Goal: Task Accomplishment & Management: Manage account settings

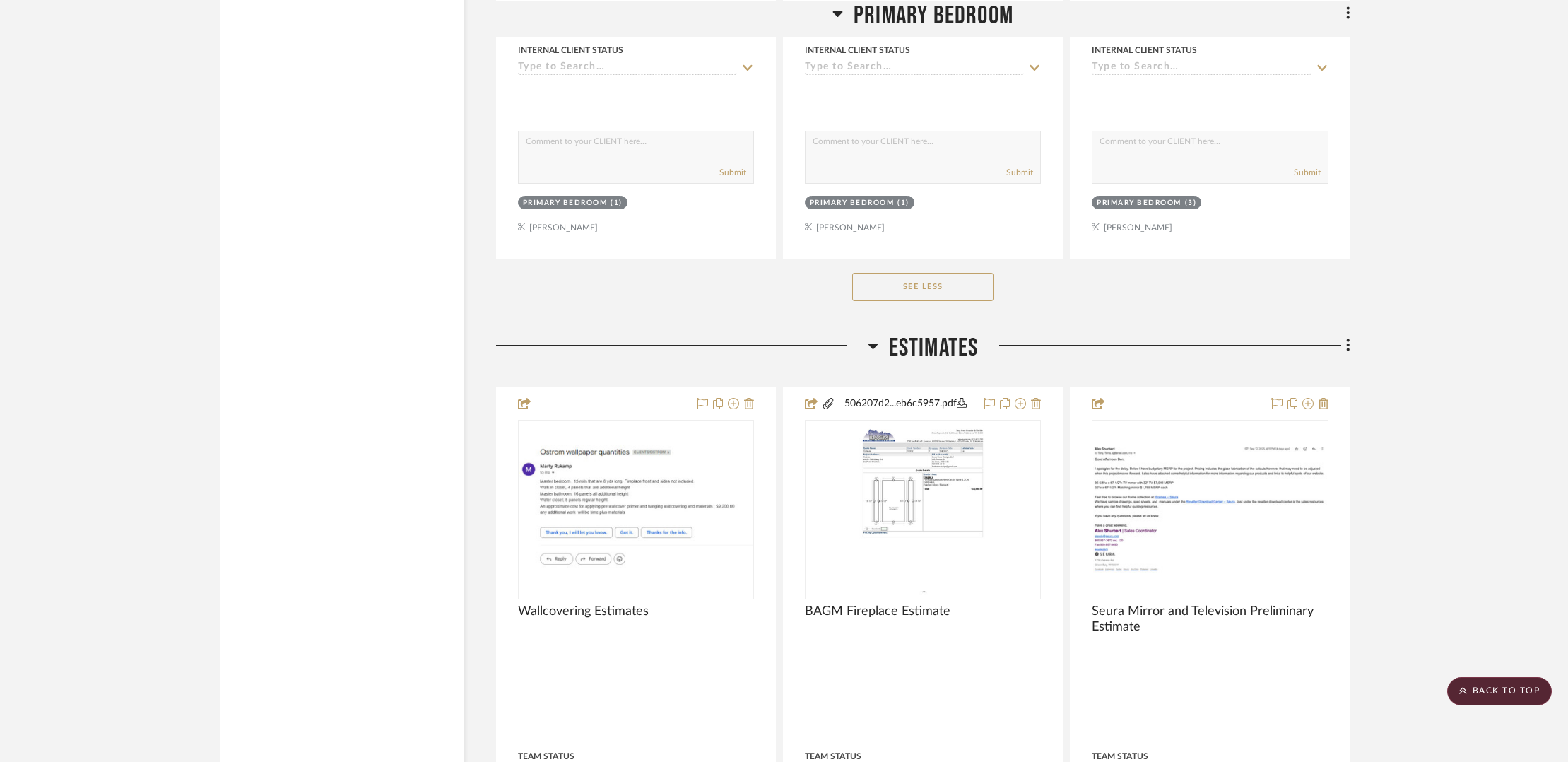
scroll to position [6389, 0]
click at [1348, 341] on icon at bounding box center [1348, 344] width 4 height 16
click at [1277, 370] on span "Add New Item" at bounding box center [1276, 367] width 63 height 12
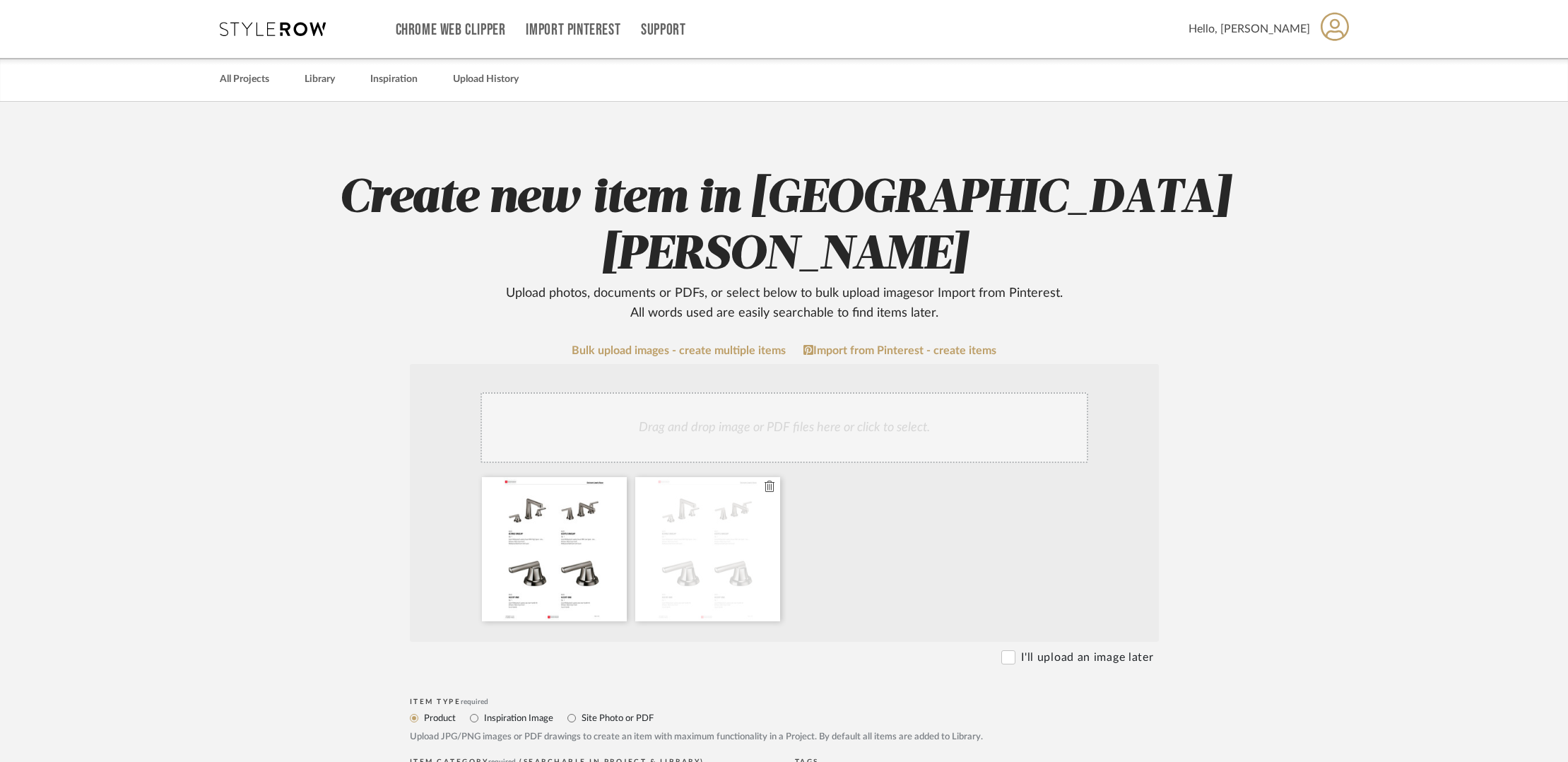
click at [773, 481] on icon at bounding box center [770, 486] width 10 height 11
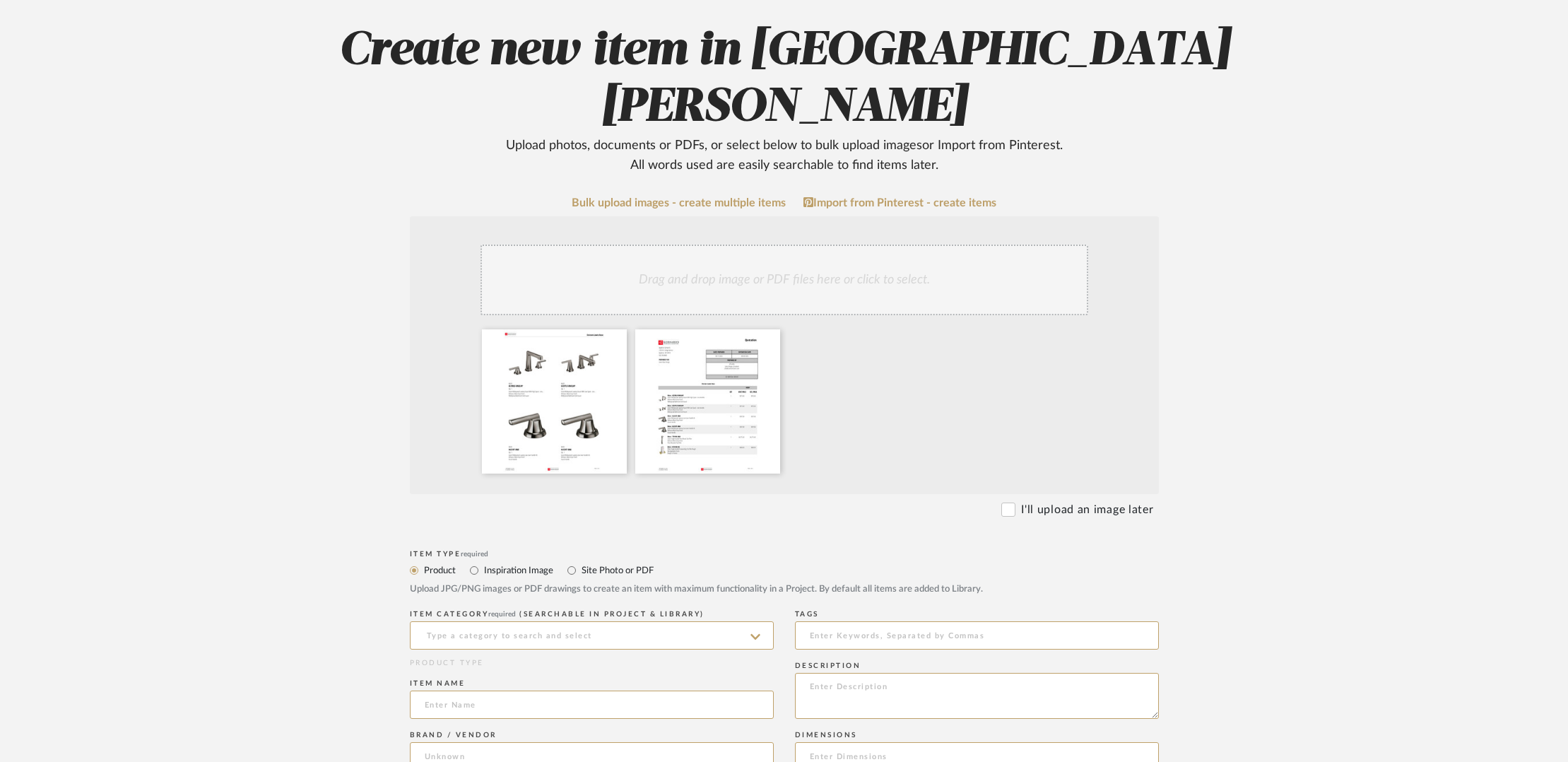
scroll to position [162, 0]
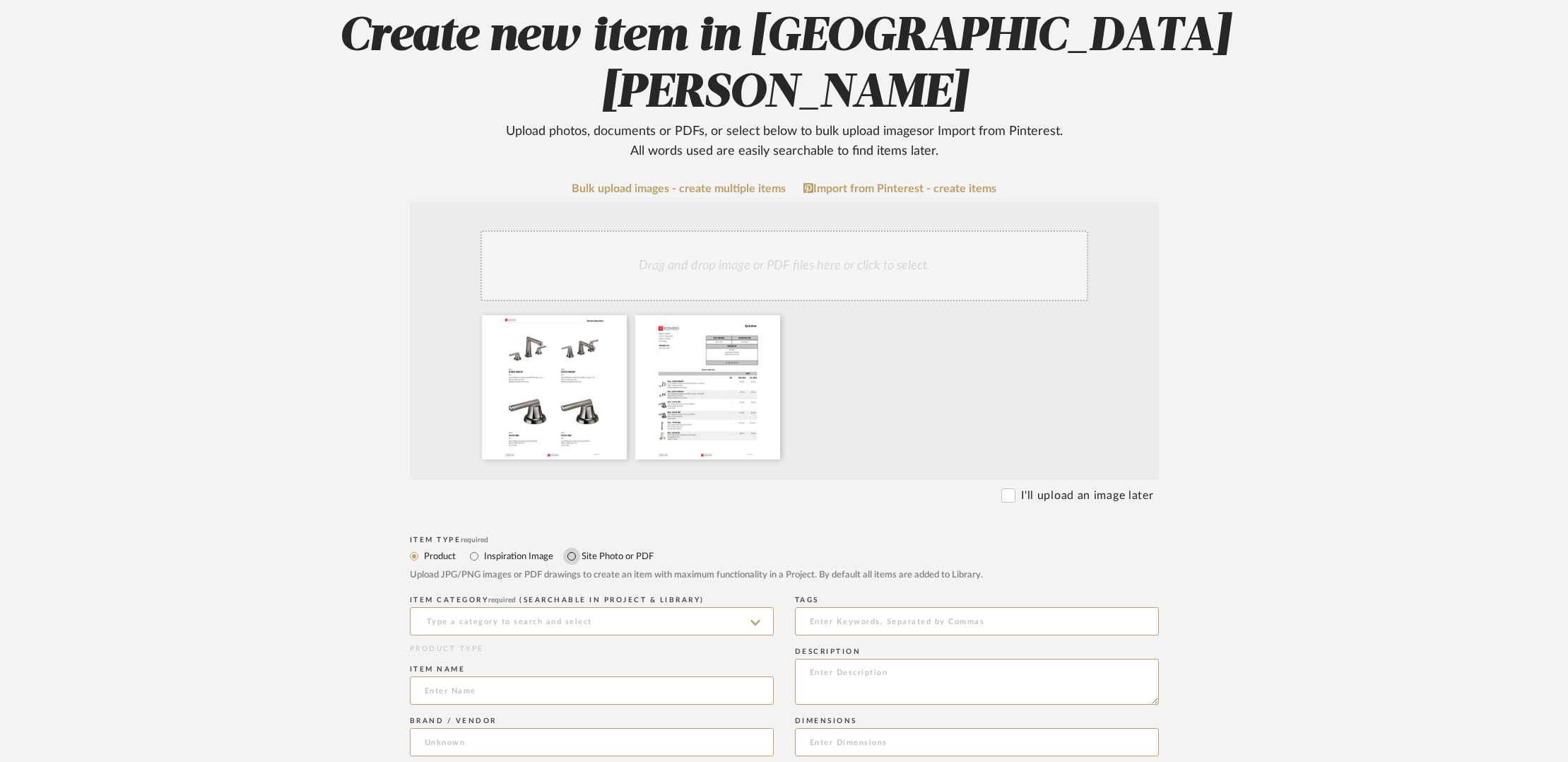
click at [571, 548] on input "Site Photo or PDF" at bounding box center [572, 556] width 17 height 17
radio input "true"
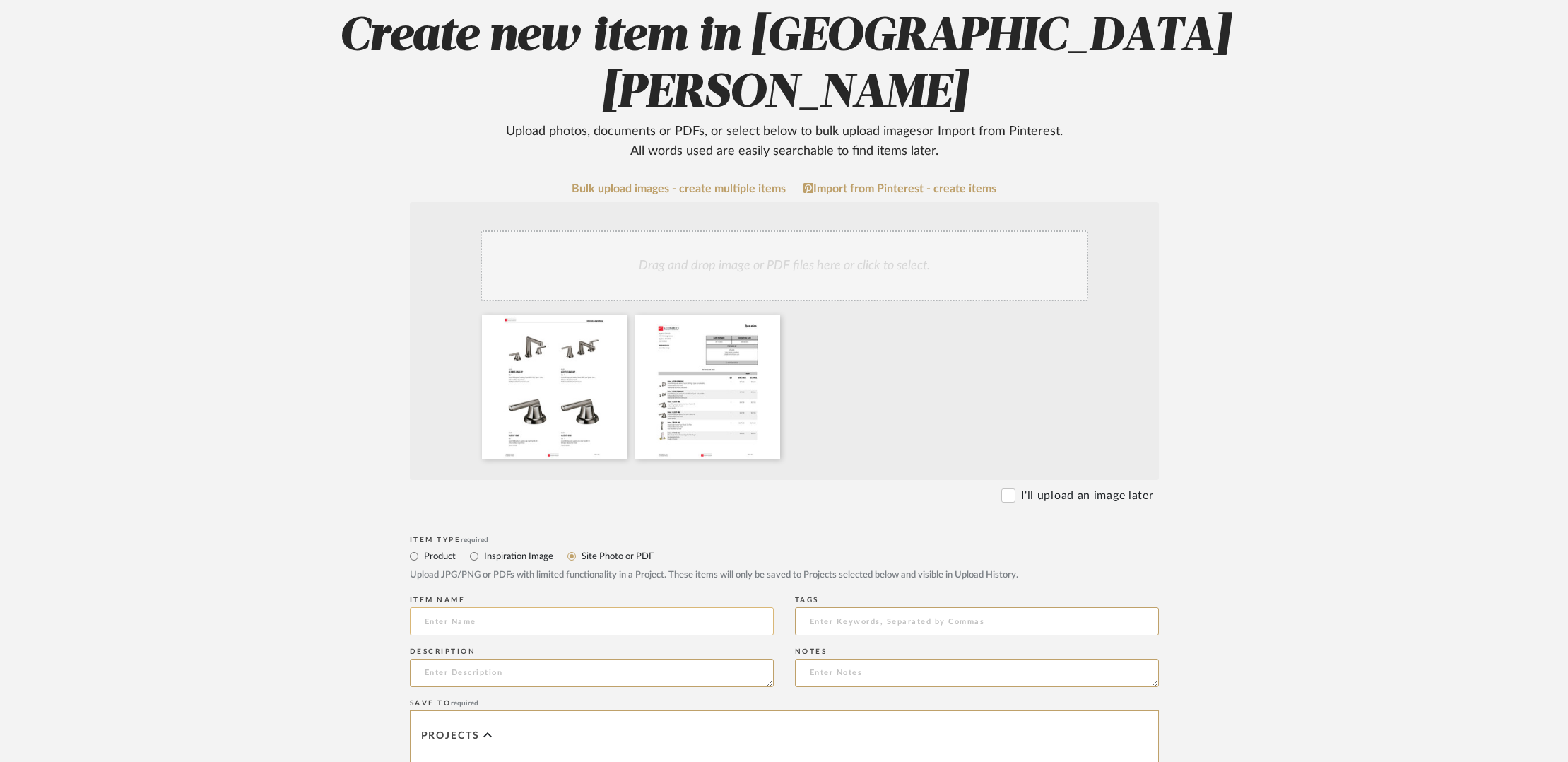
click at [560, 607] on input at bounding box center [591, 621] width 364 height 28
click at [615, 319] on icon at bounding box center [616, 325] width 10 height 11
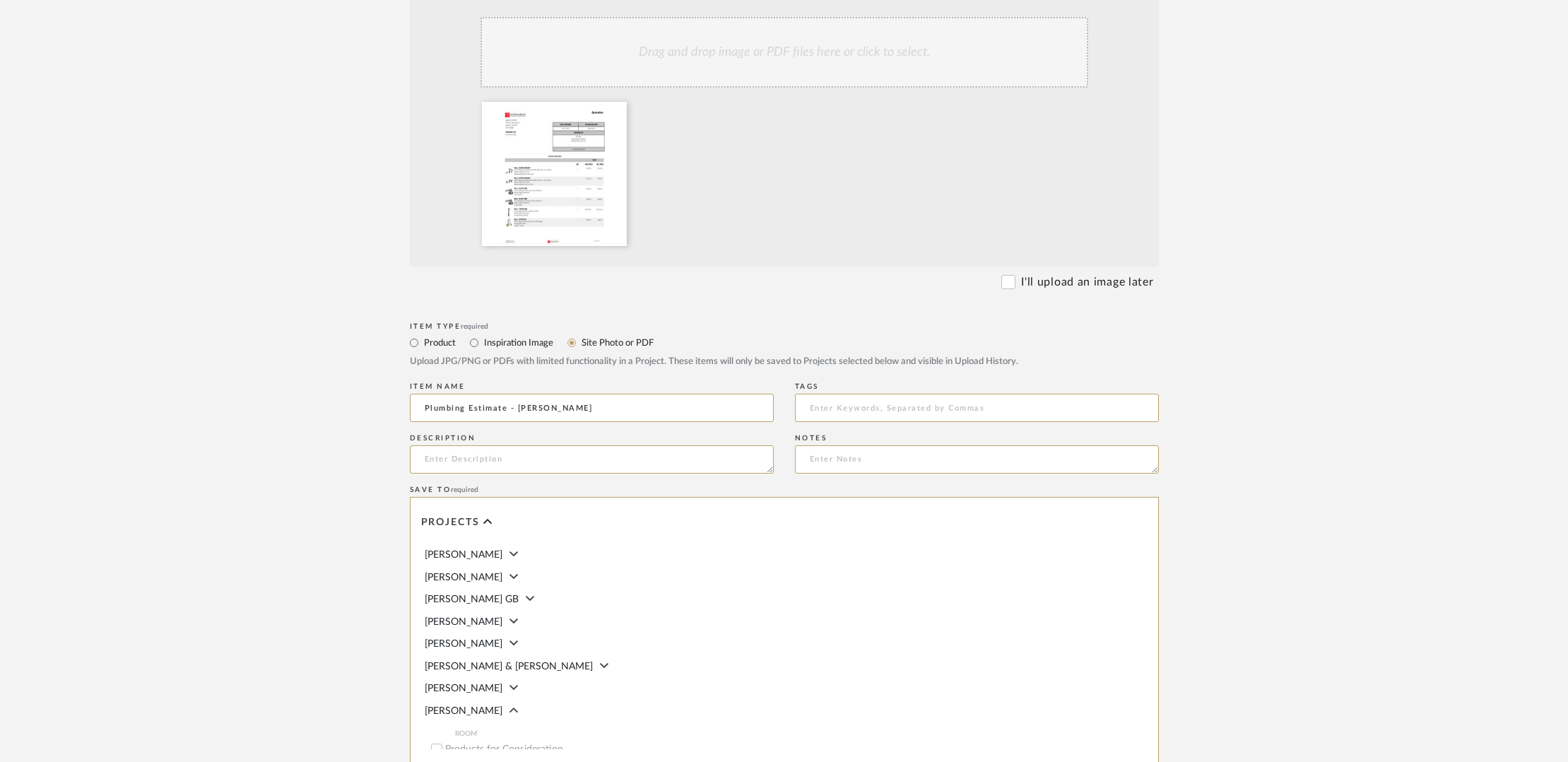
scroll to position [378, 0]
type input "Plumbing Estimate - [PERSON_NAME]"
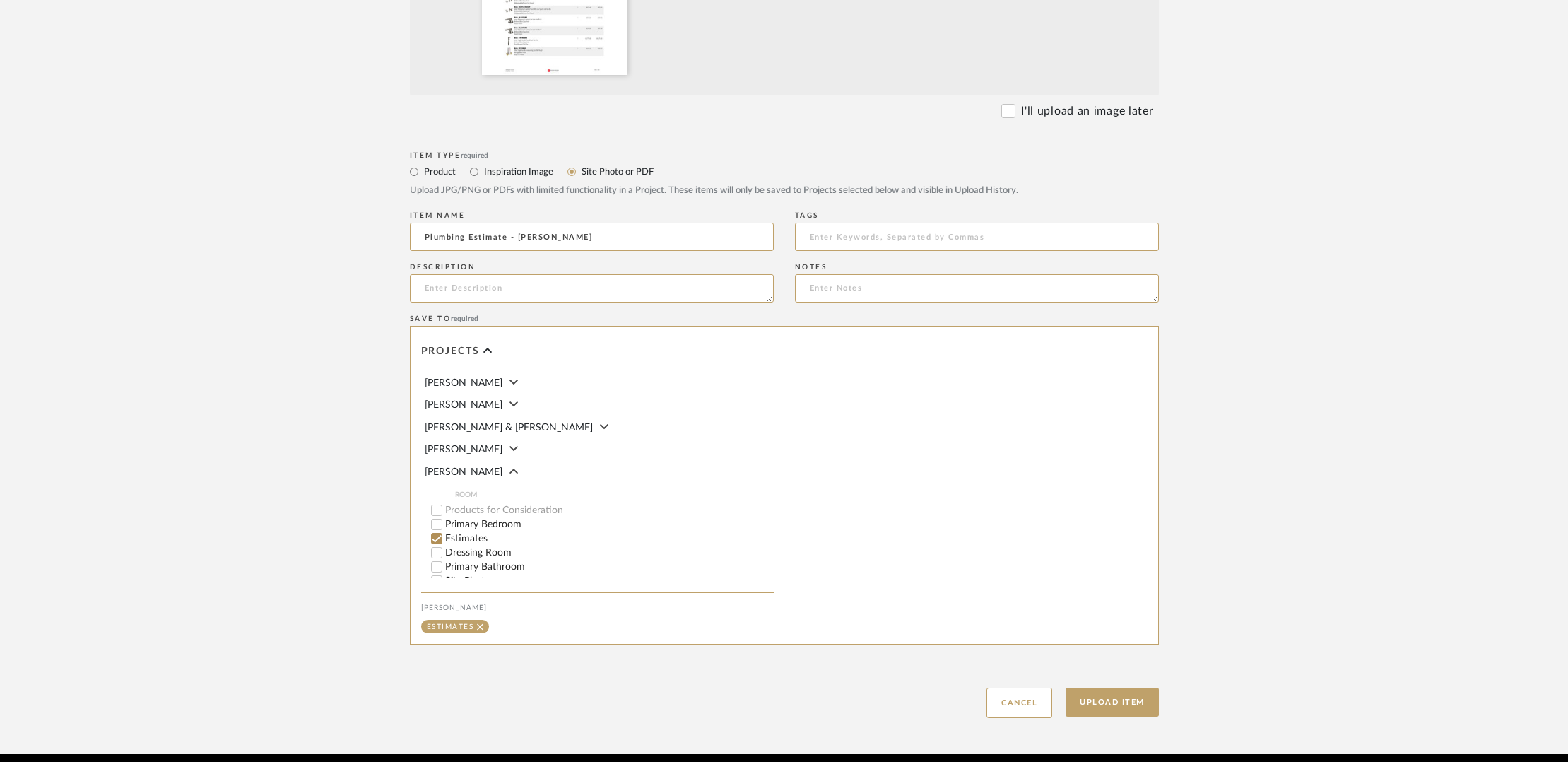
scroll to position [78, 0]
click at [1113, 688] on button "Upload Item" at bounding box center [1112, 702] width 94 height 29
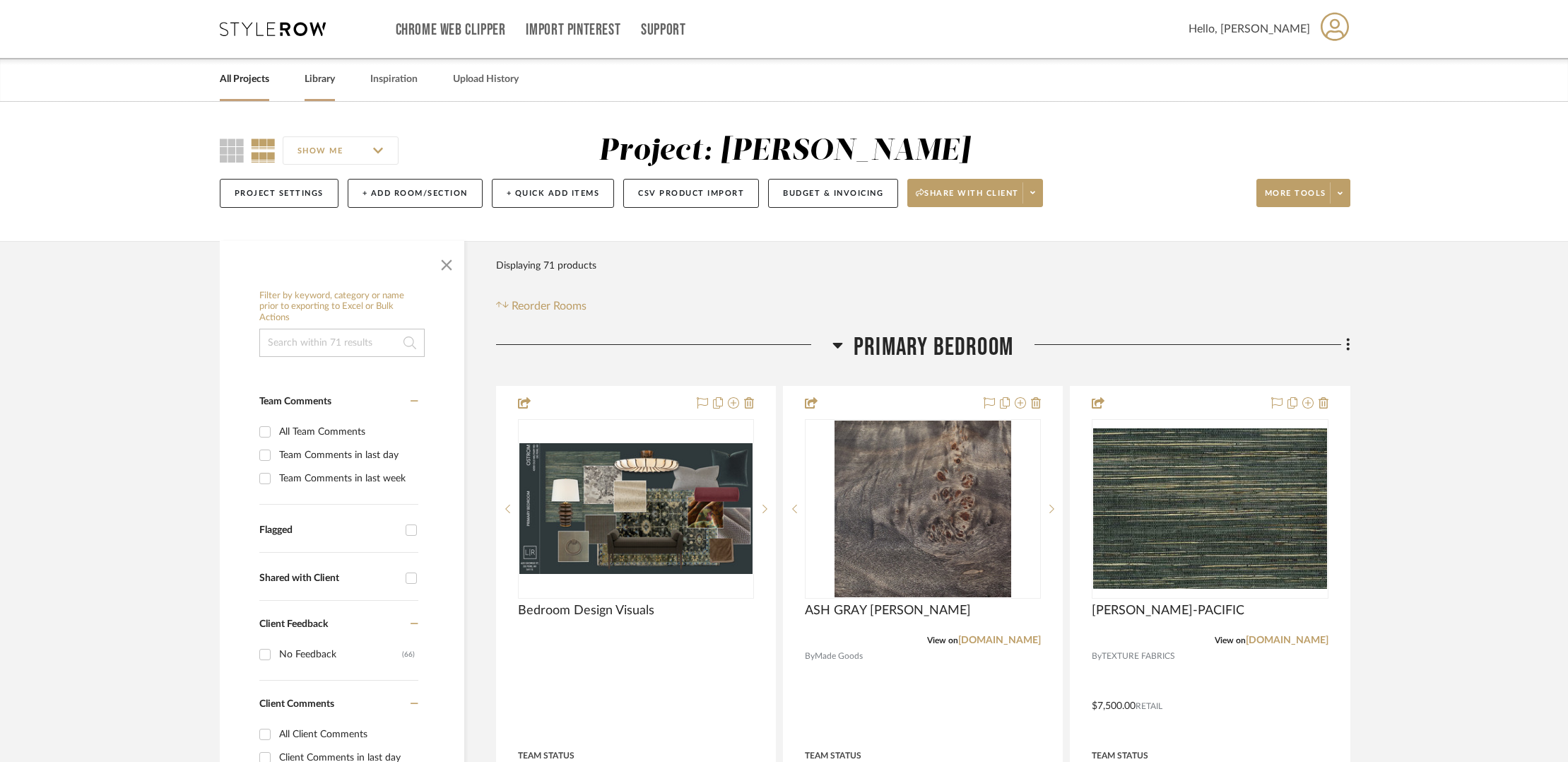
click at [323, 83] on link "Library" at bounding box center [320, 79] width 30 height 19
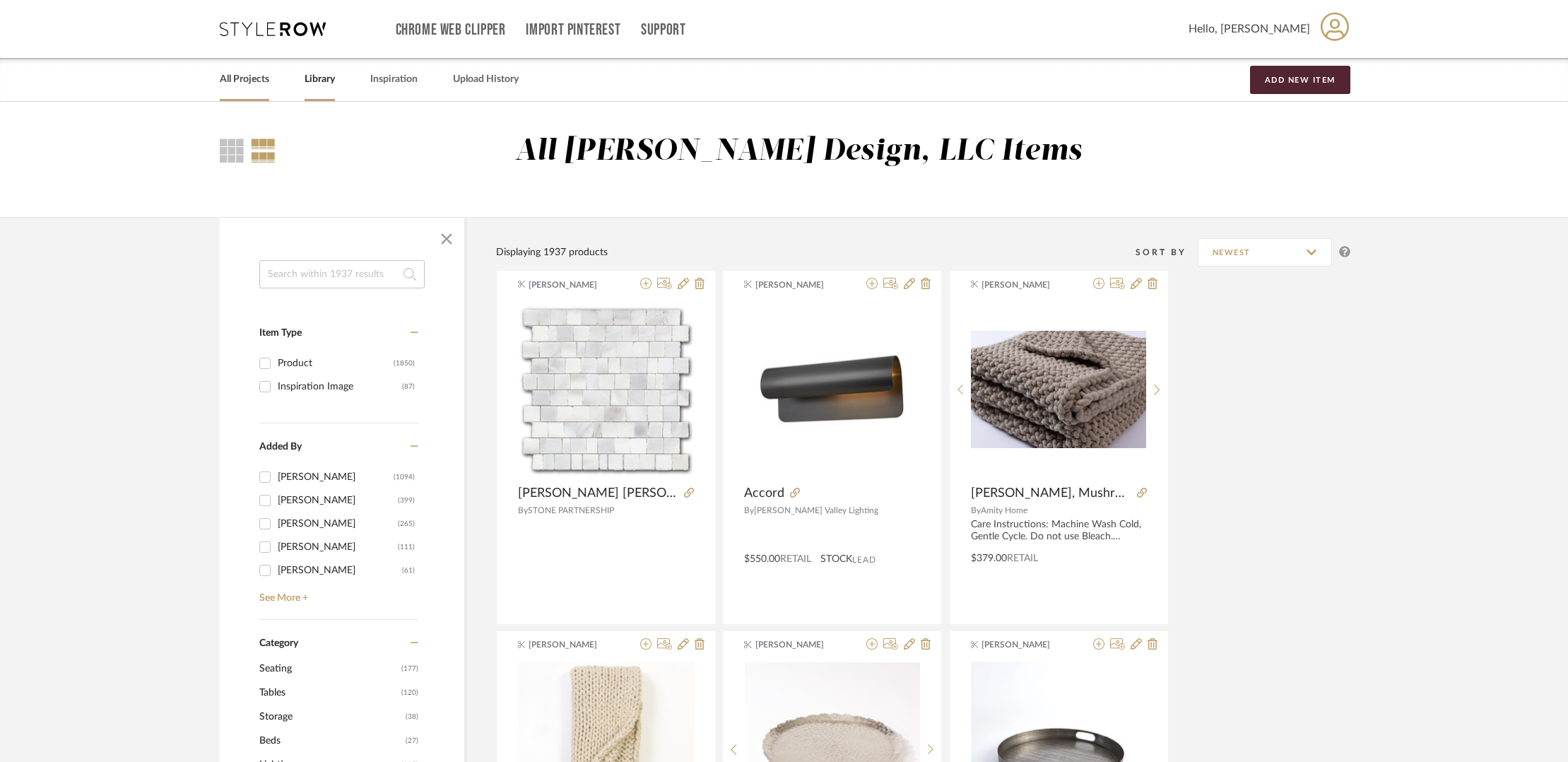
click at [253, 79] on link "All Projects" at bounding box center [245, 79] width 50 height 19
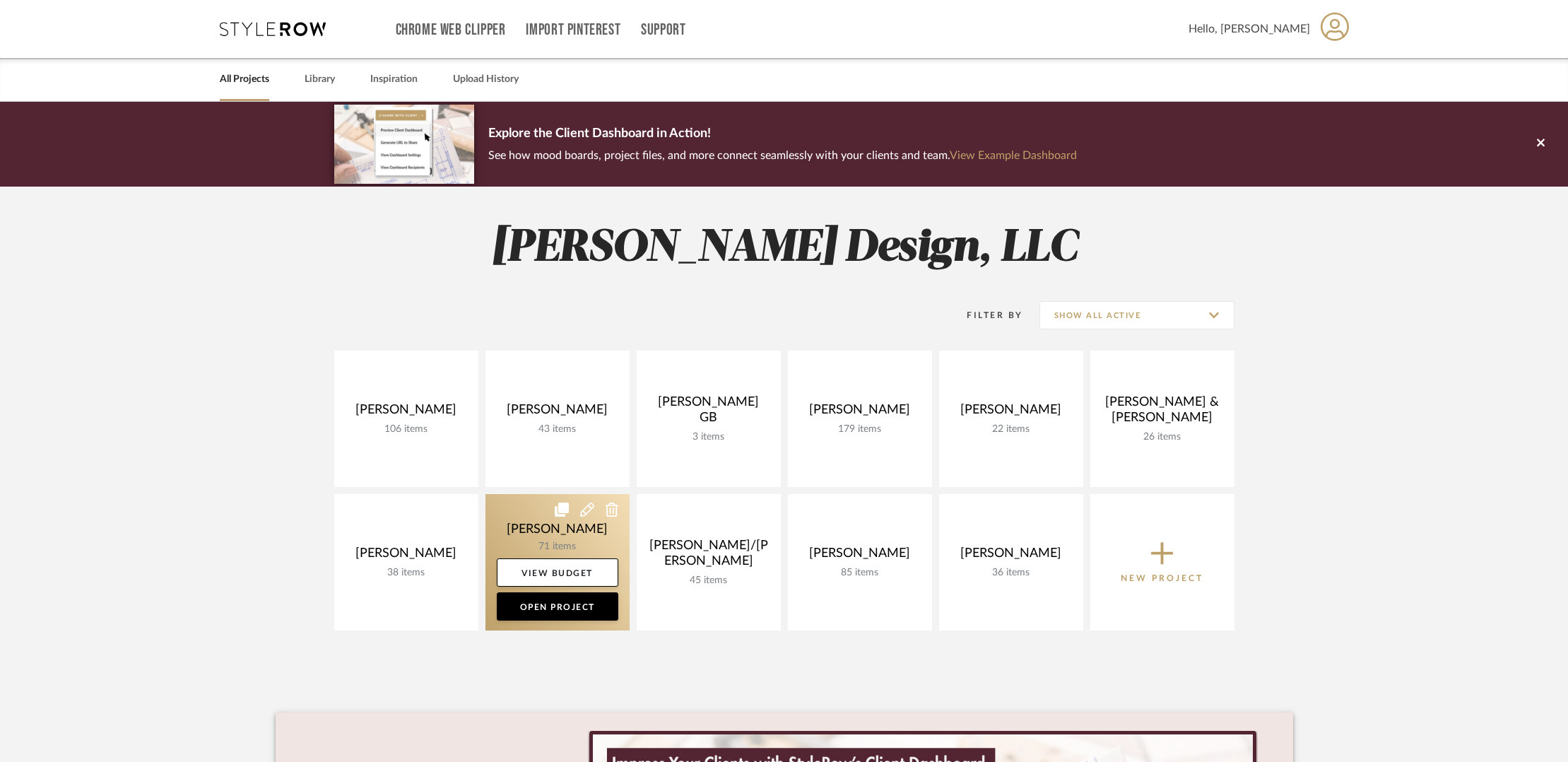
click at [513, 517] on link at bounding box center [557, 562] width 144 height 136
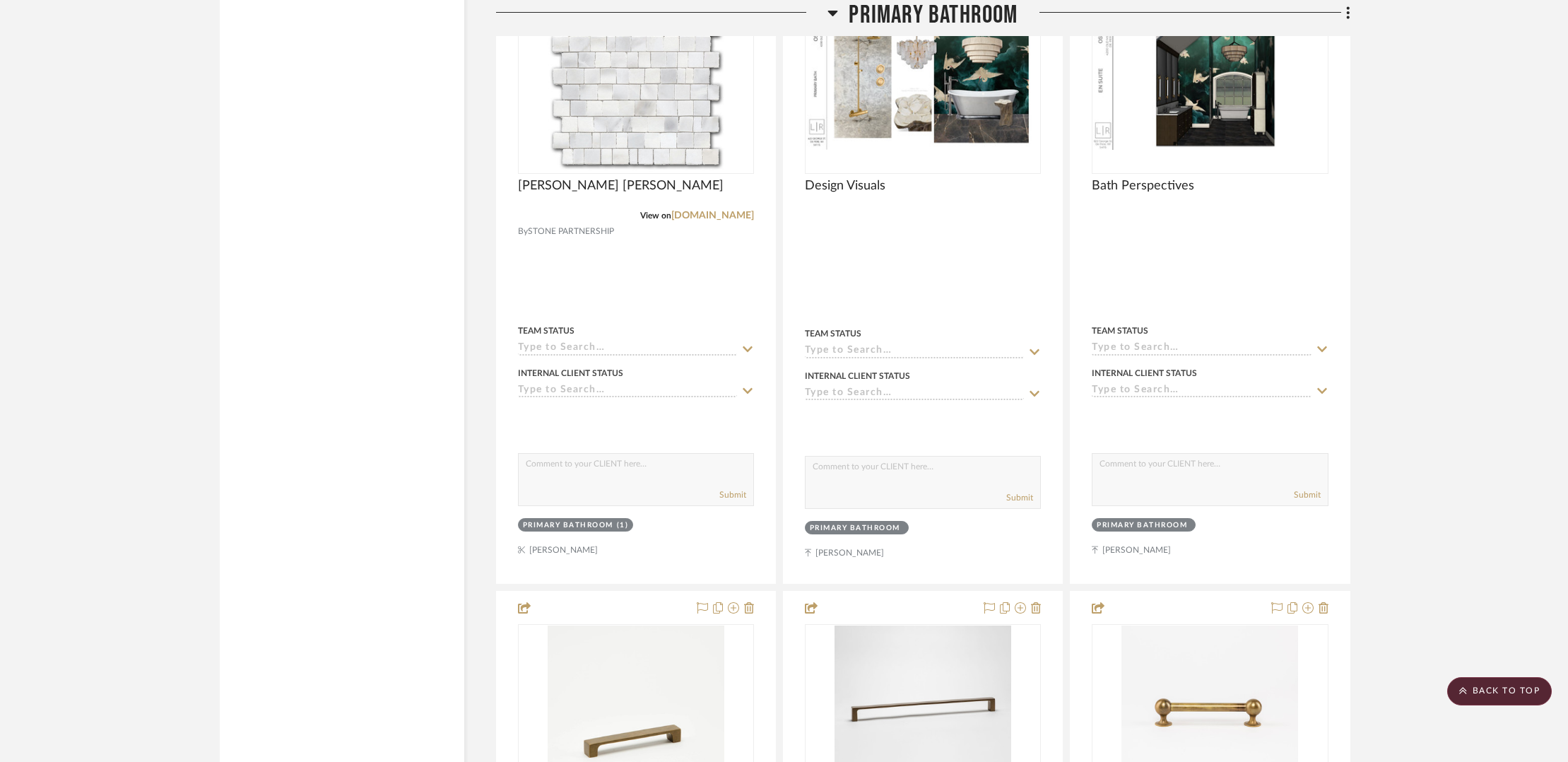
scroll to position [4718, 0]
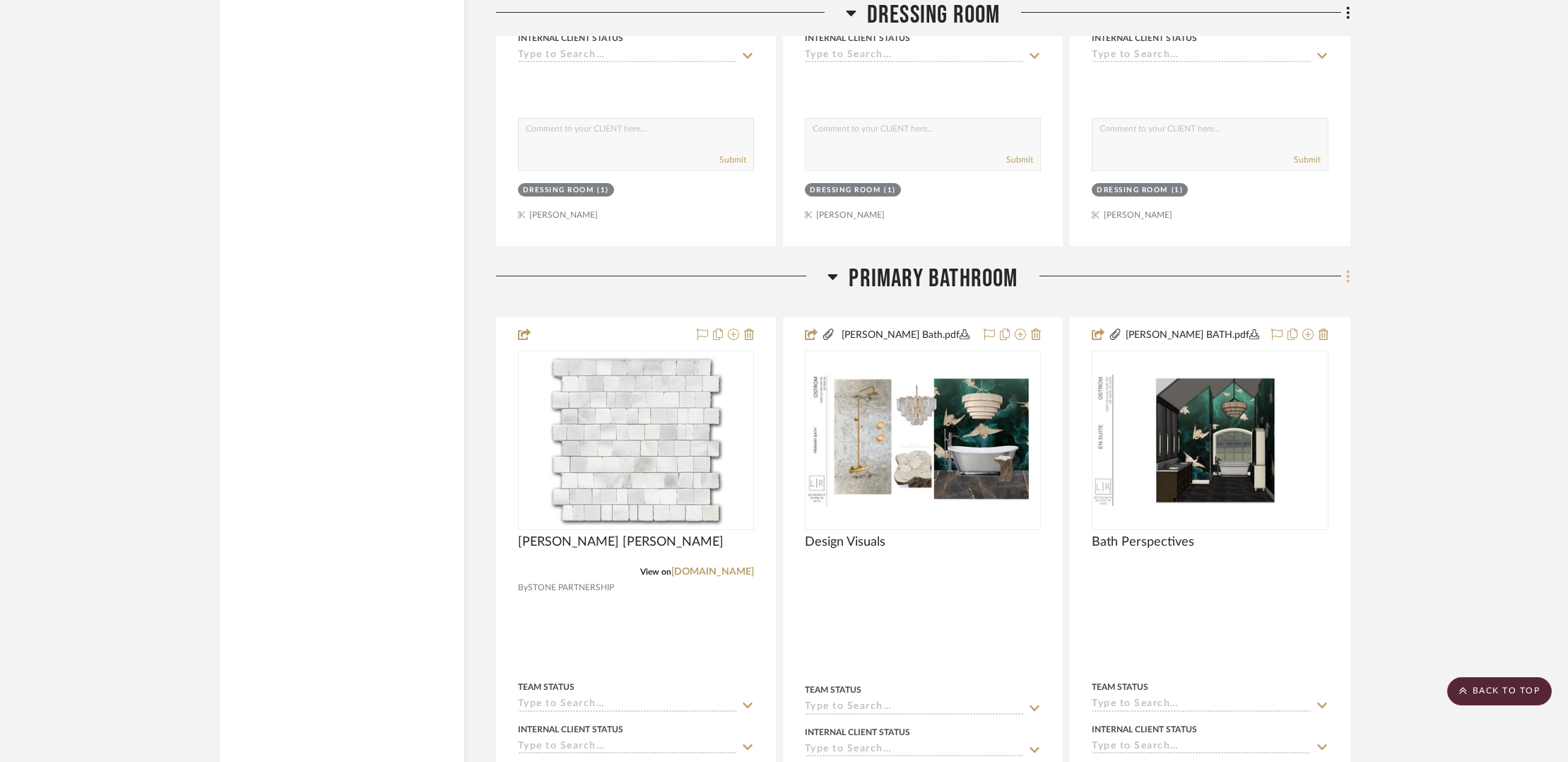
click at [1346, 269] on icon at bounding box center [1348, 276] width 4 height 16
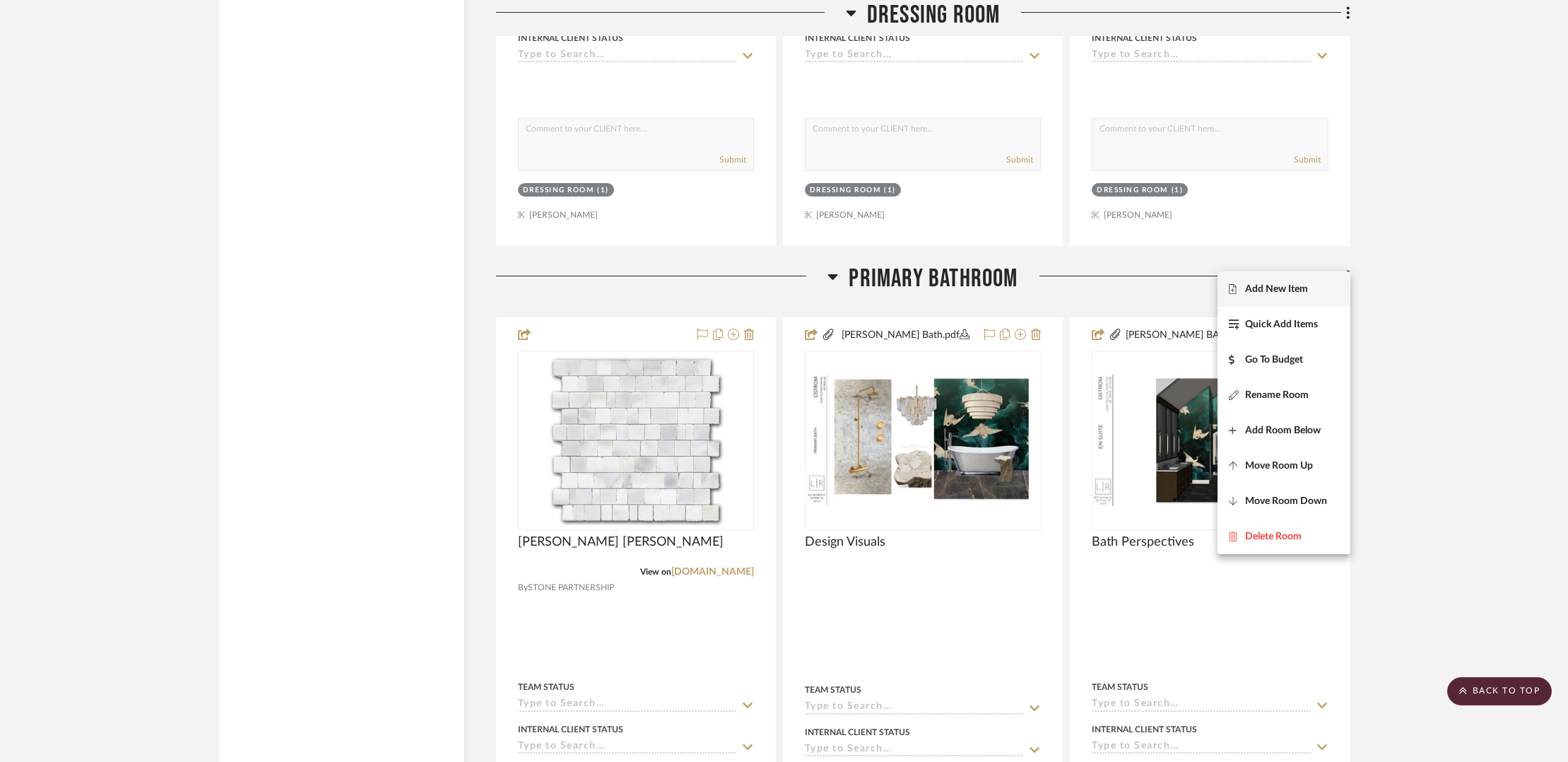
click at [1316, 292] on span "Add New Item" at bounding box center [1284, 289] width 111 height 12
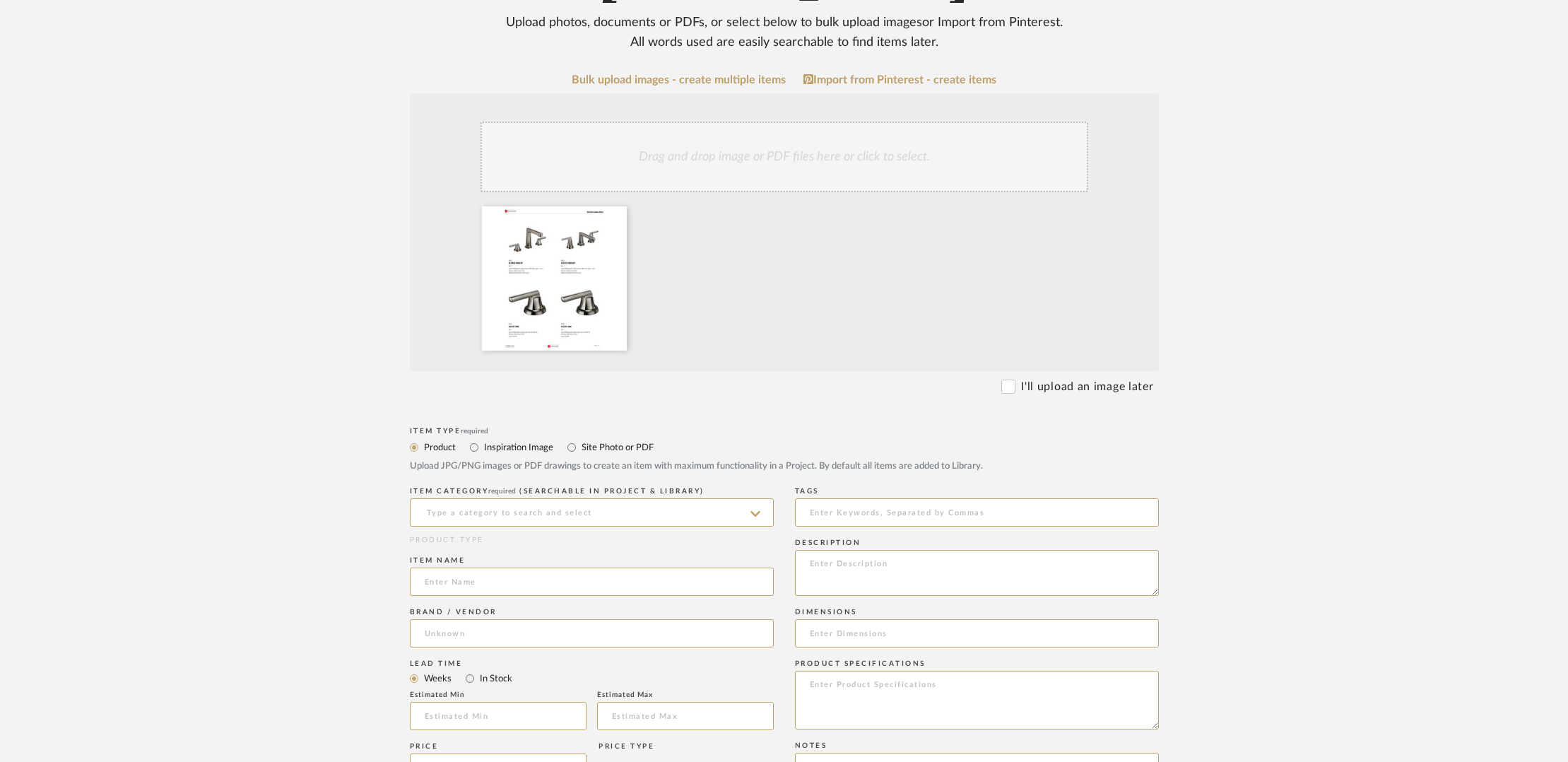
scroll to position [320, 0]
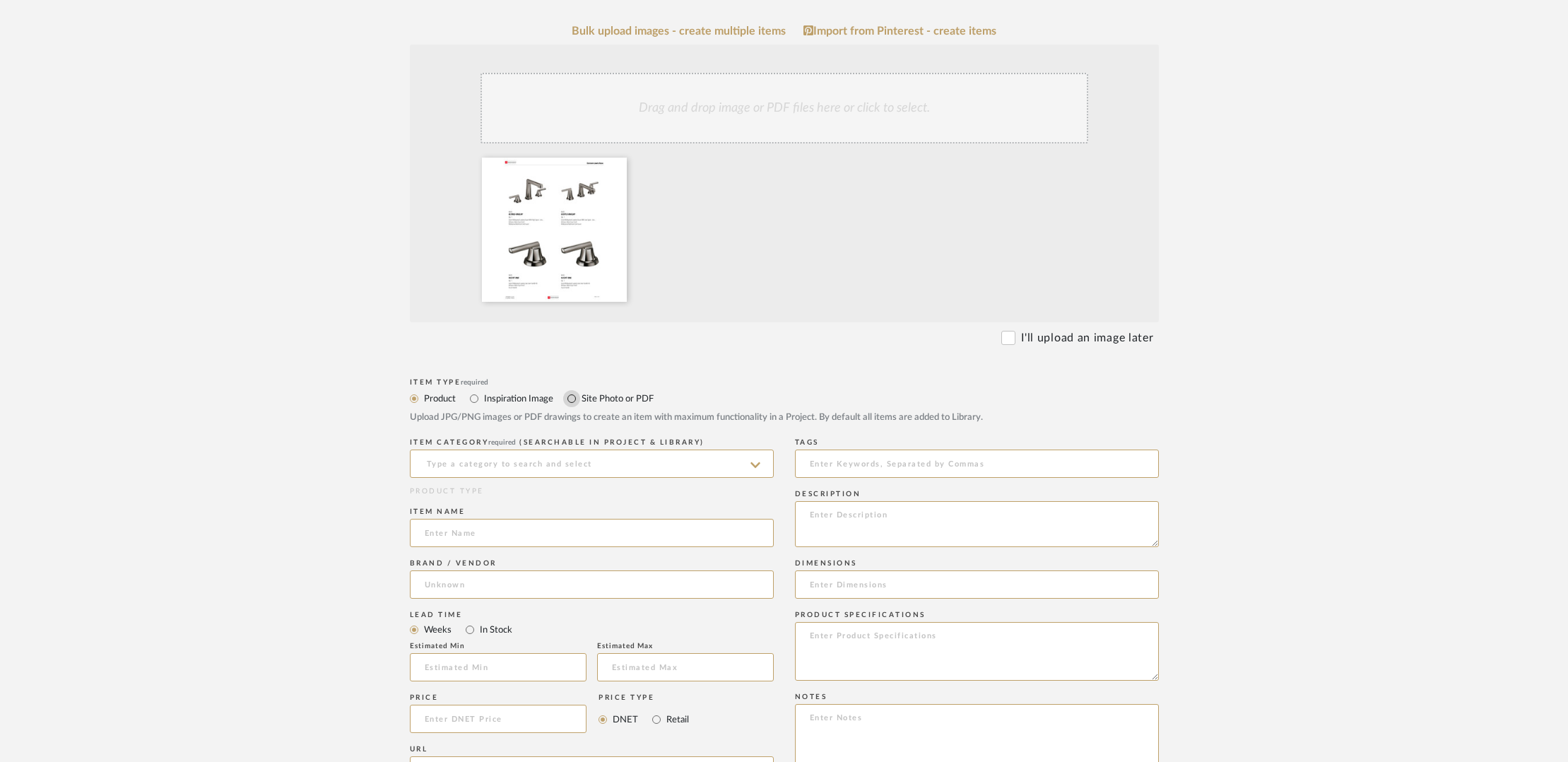
click at [571, 390] on input "Site Photo or PDF" at bounding box center [572, 398] width 17 height 17
radio input "true"
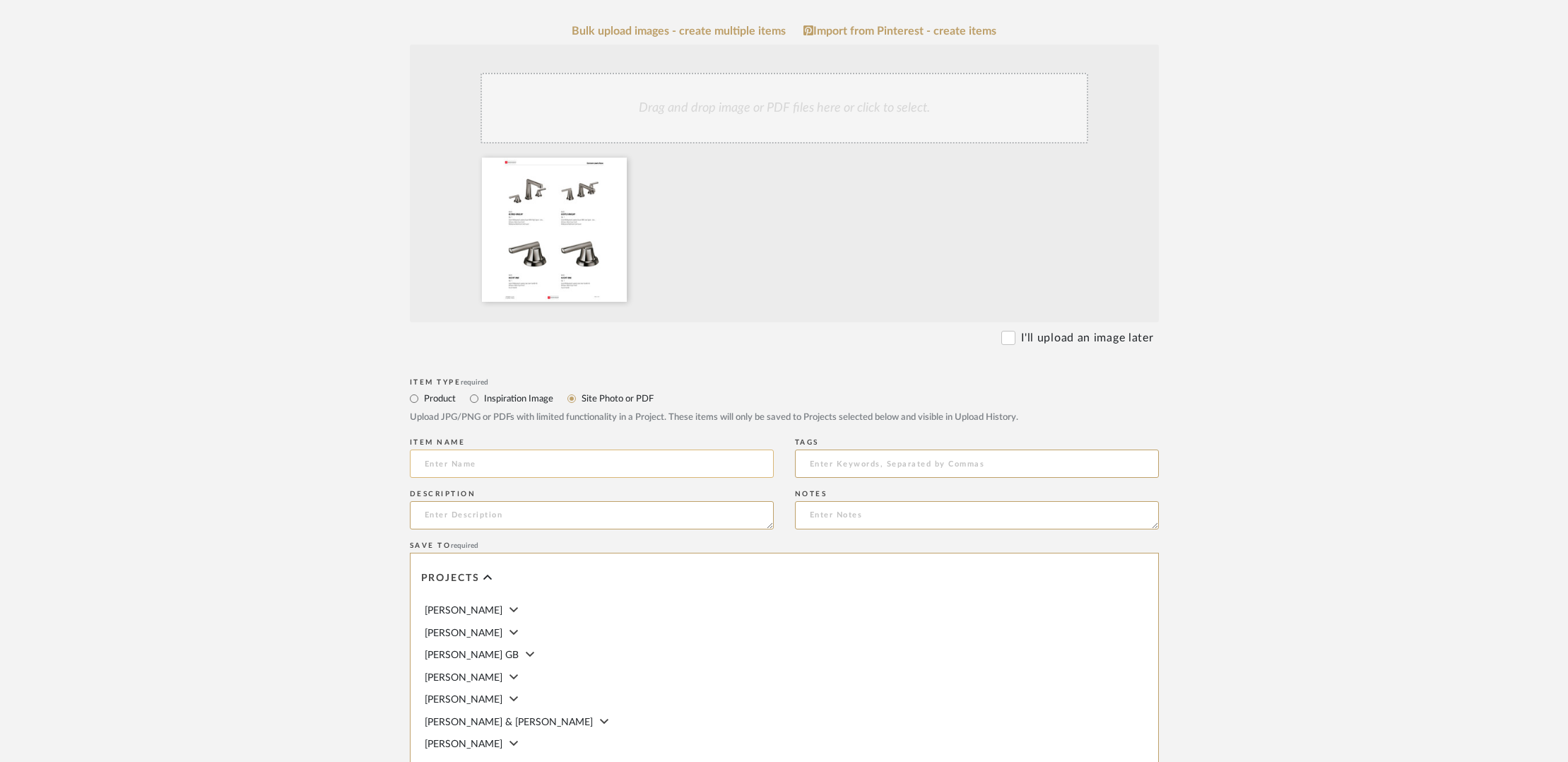
click at [552, 449] on input at bounding box center [591, 464] width 364 height 28
click at [500, 449] on input "Plumbing Fictures and Accessories" at bounding box center [591, 464] width 364 height 28
click at [506, 449] on input "Plumbing Fictures and Accessories" at bounding box center [591, 464] width 364 height 28
click at [504, 449] on input "Plumbing Fictures and Accessories" at bounding box center [591, 464] width 364 height 28
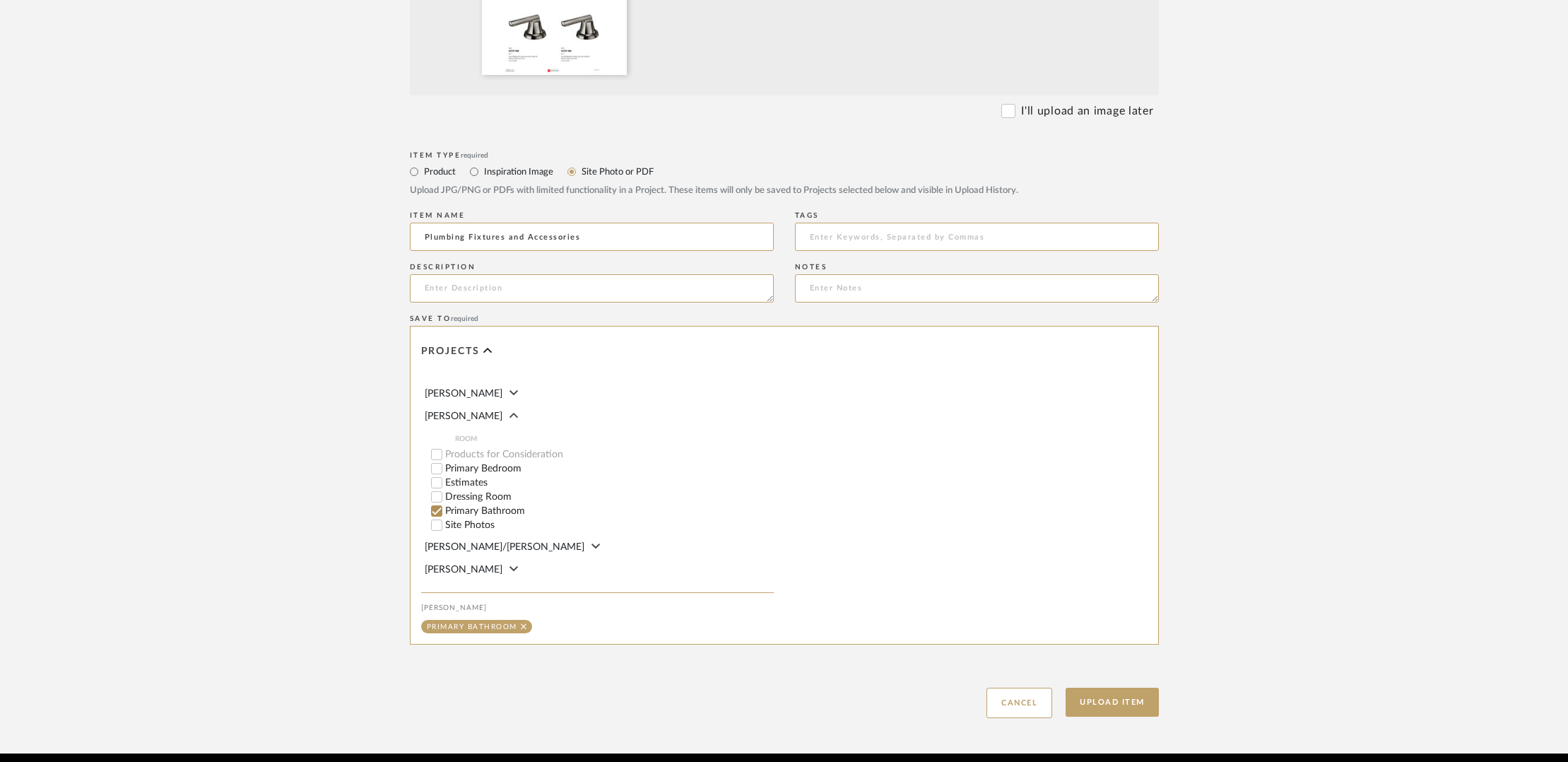
scroll to position [125, 0]
type input "Plumbing Fixtures and Accessories"
click at [1116, 688] on button "Upload Item" at bounding box center [1112, 702] width 94 height 29
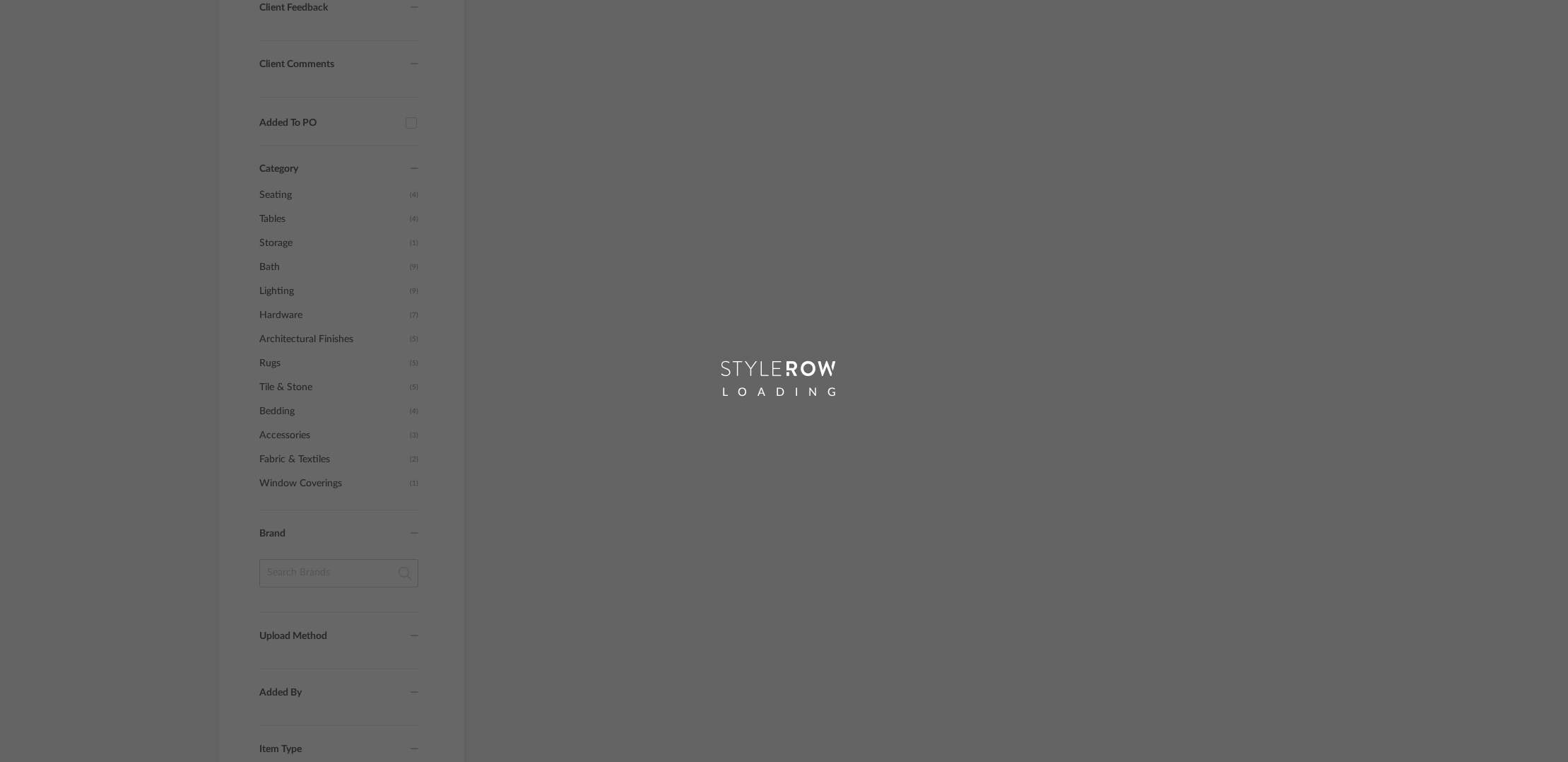
scroll to position [517, 0]
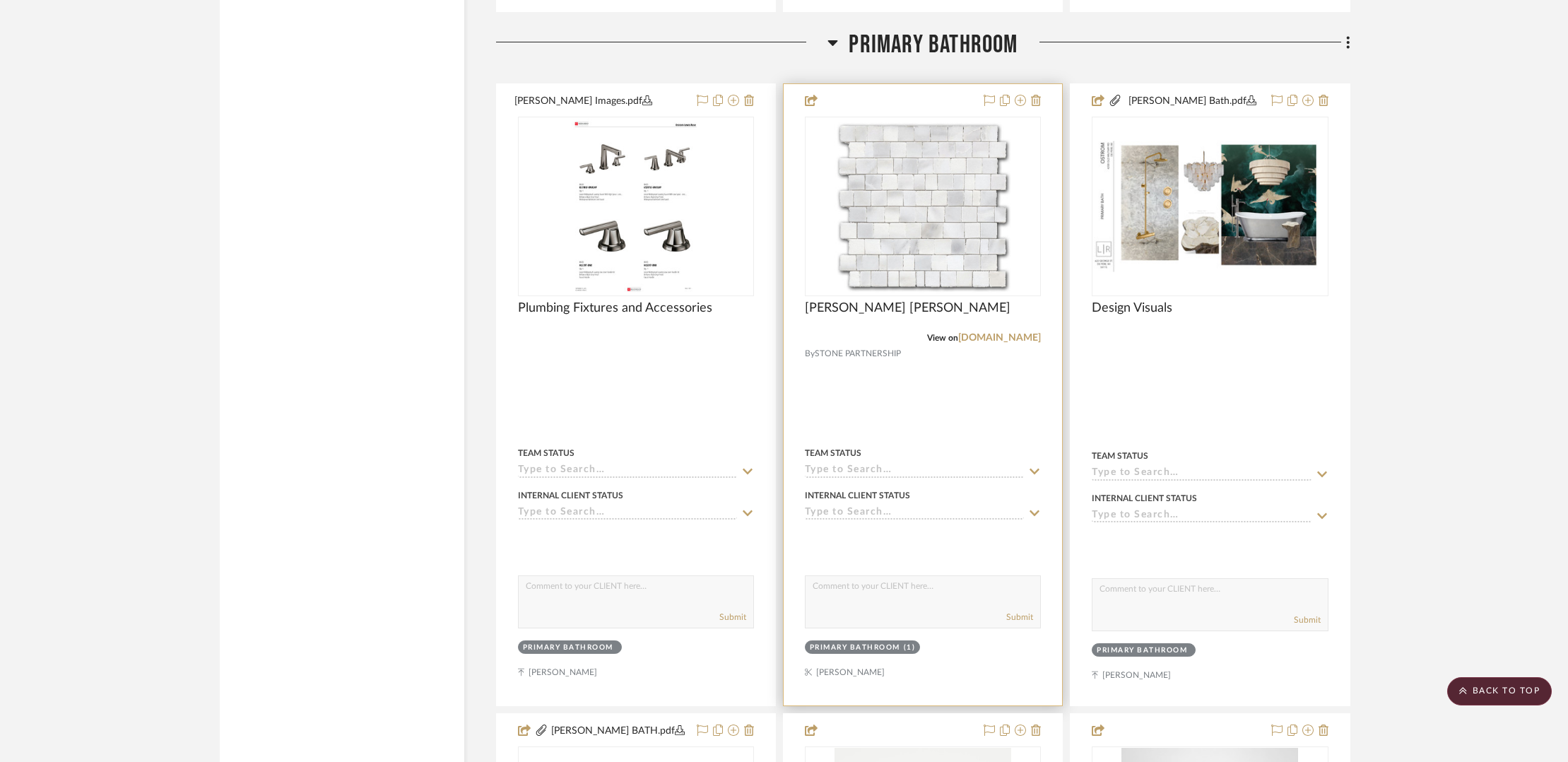
scroll to position [4954, 0]
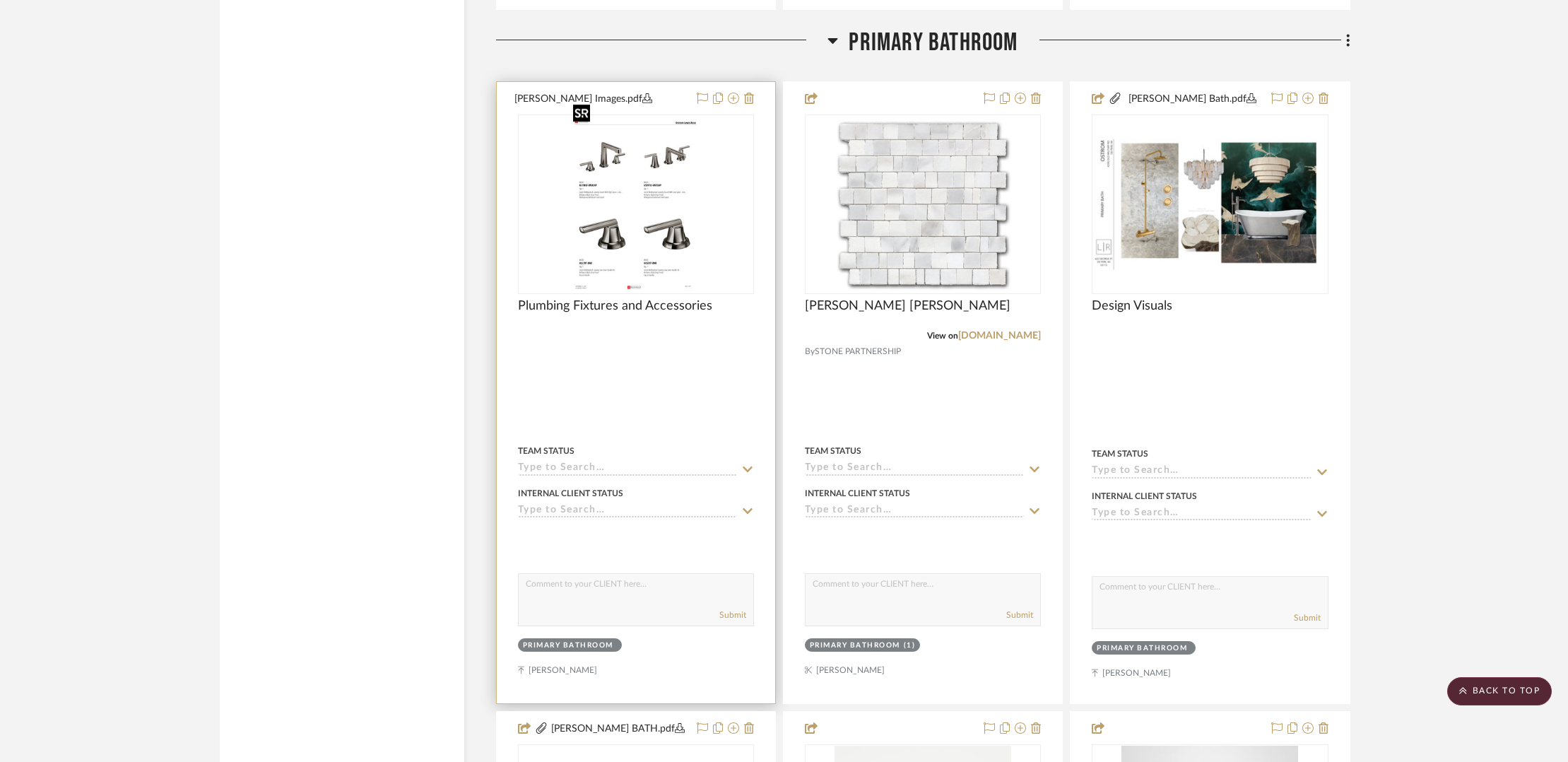
click at [681, 210] on img "0" at bounding box center [635, 203] width 136 height 177
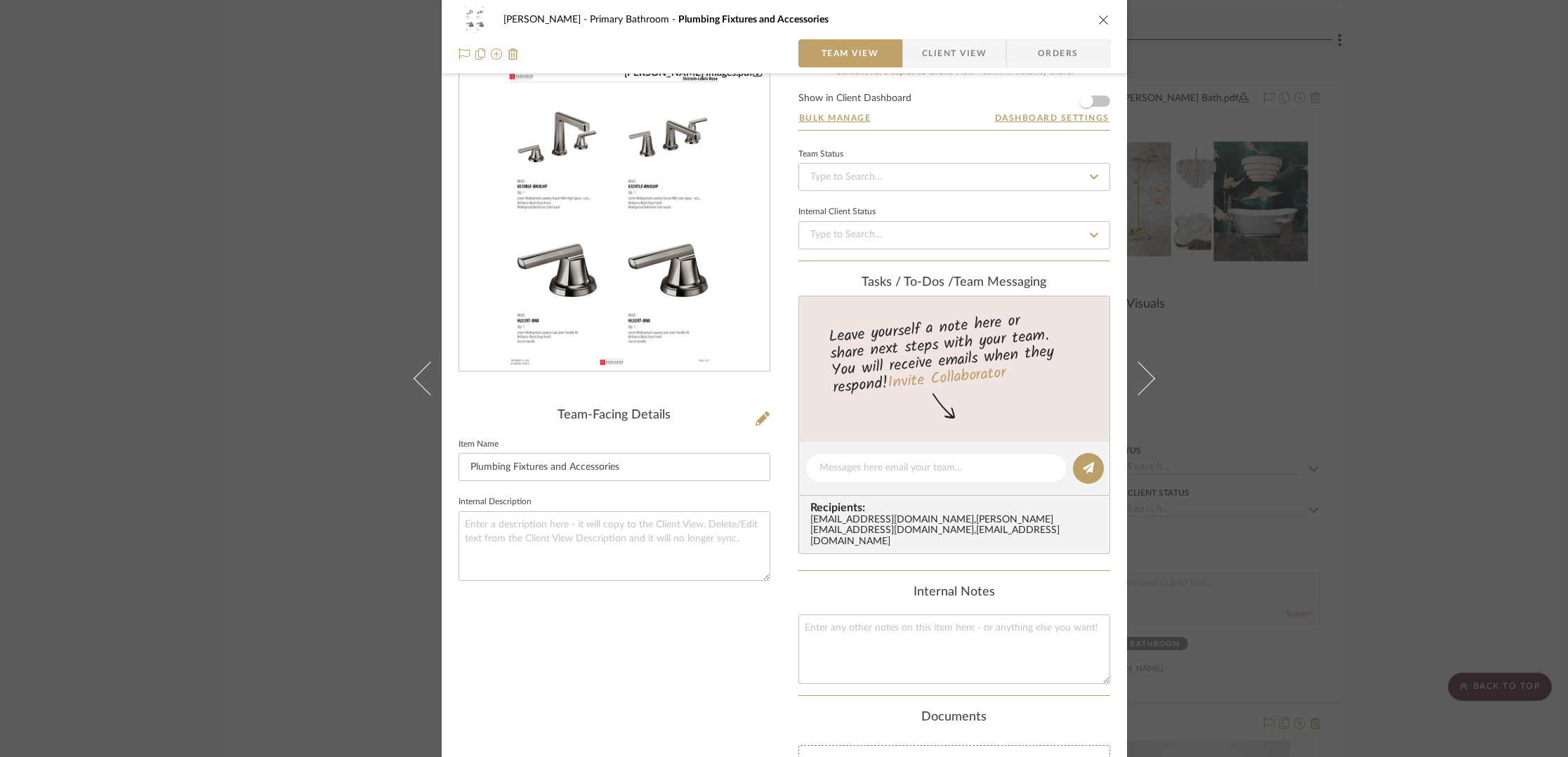
scroll to position [15, 0]
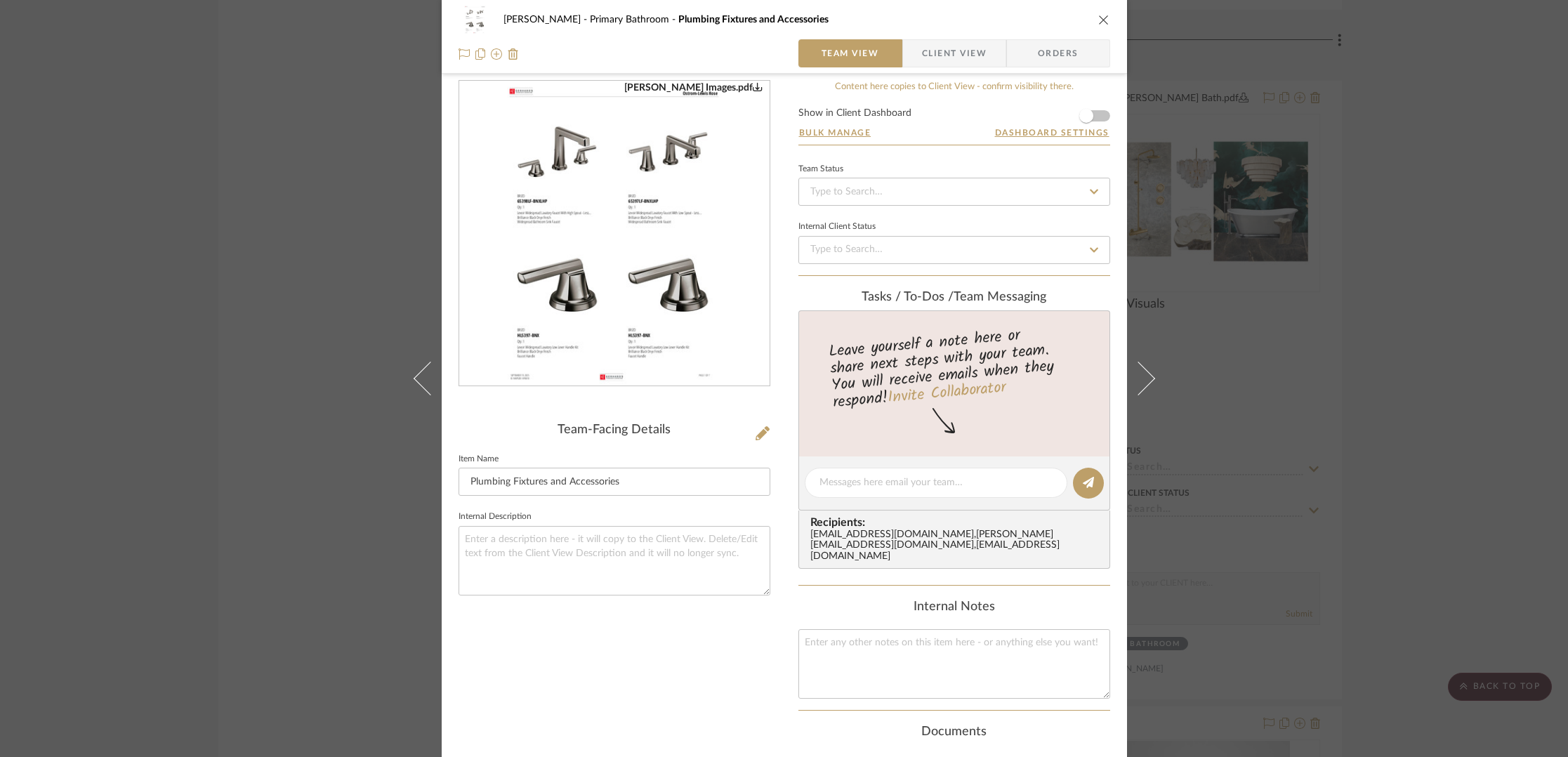
click at [681, 297] on img "0" at bounding box center [614, 234] width 236 height 305
click at [511, 56] on img at bounding box center [514, 54] width 11 height 11
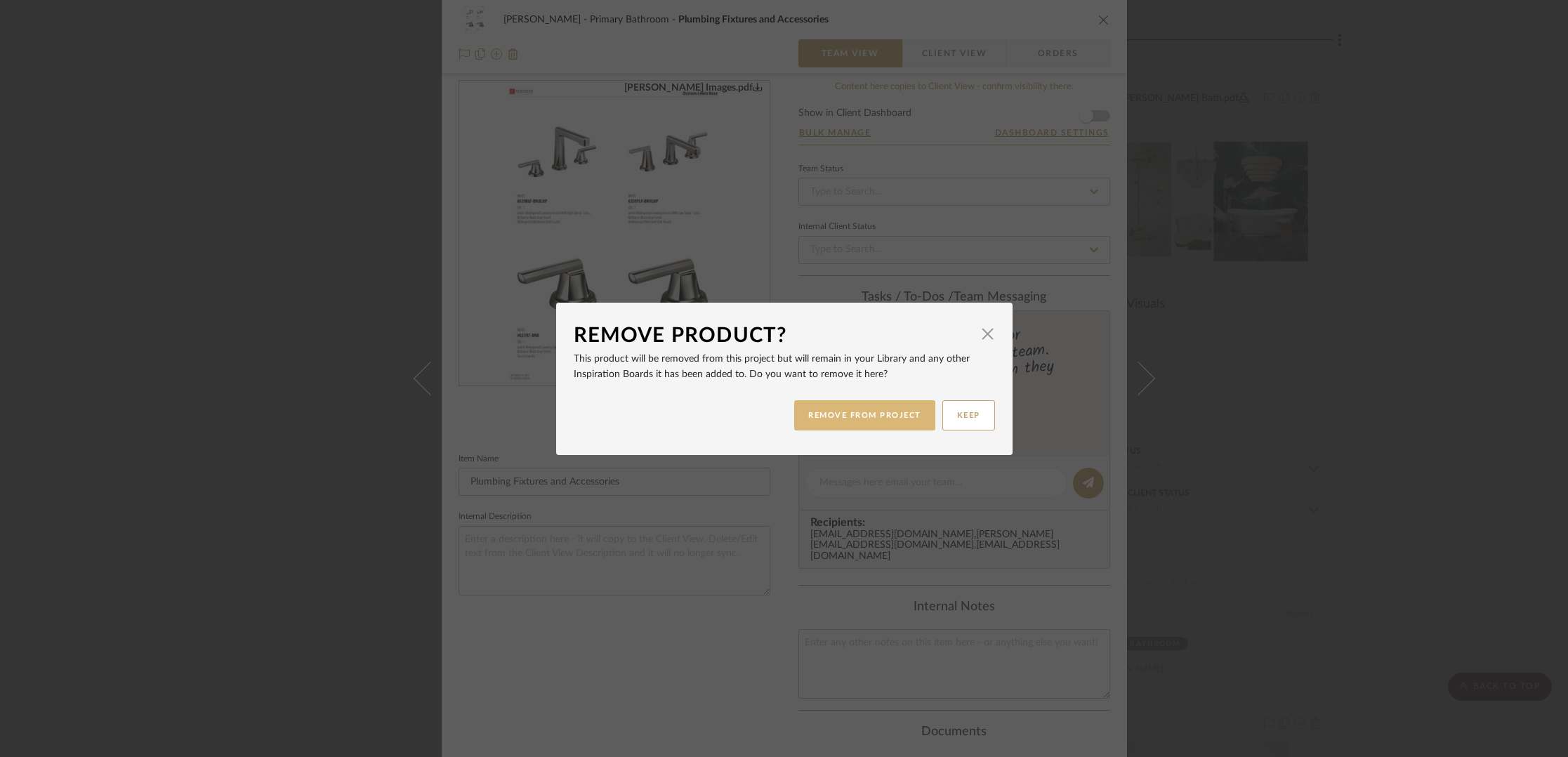
click at [859, 418] on button "REMOVE FROM PROJECT" at bounding box center [864, 415] width 141 height 30
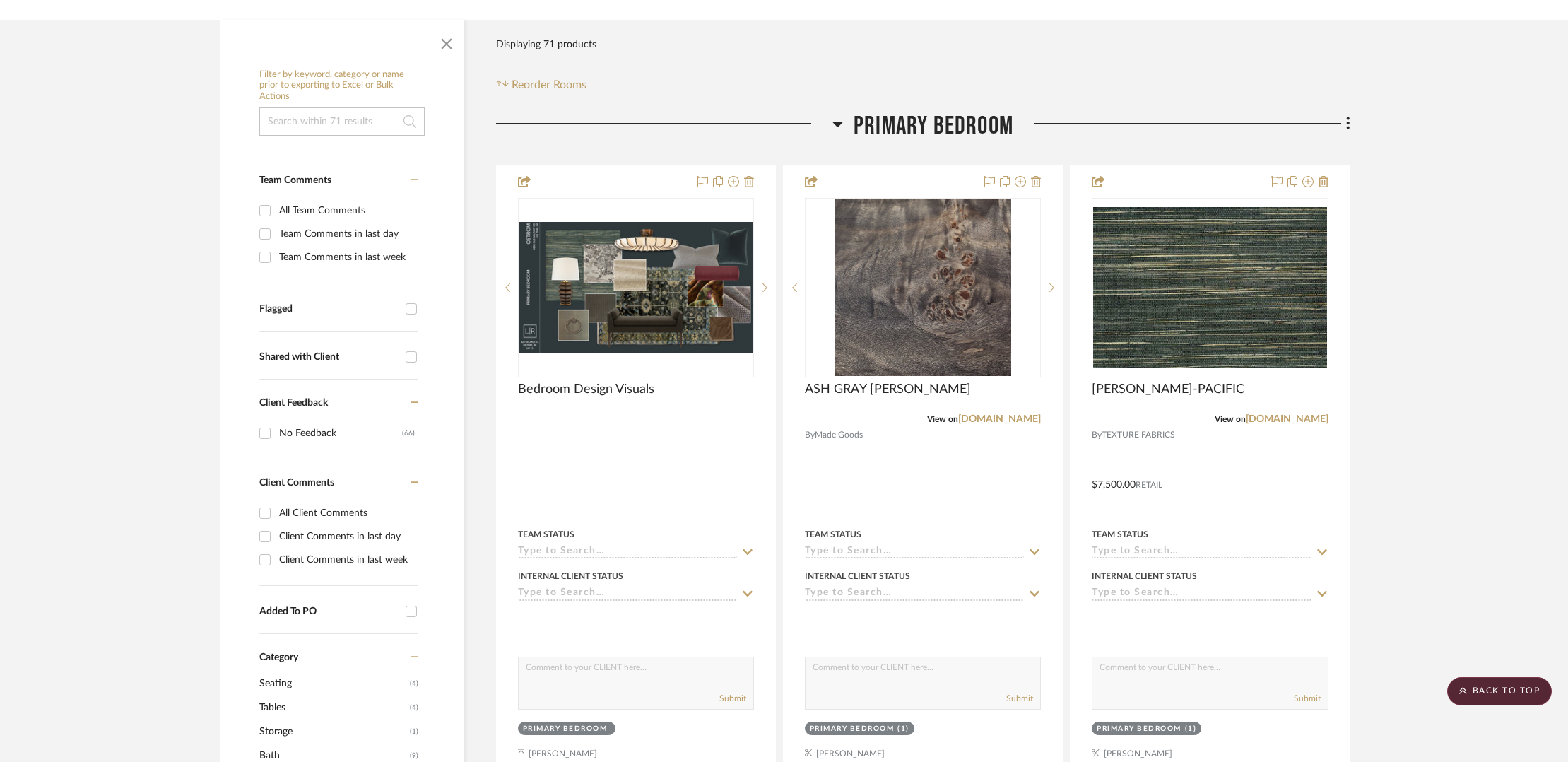
scroll to position [0, 0]
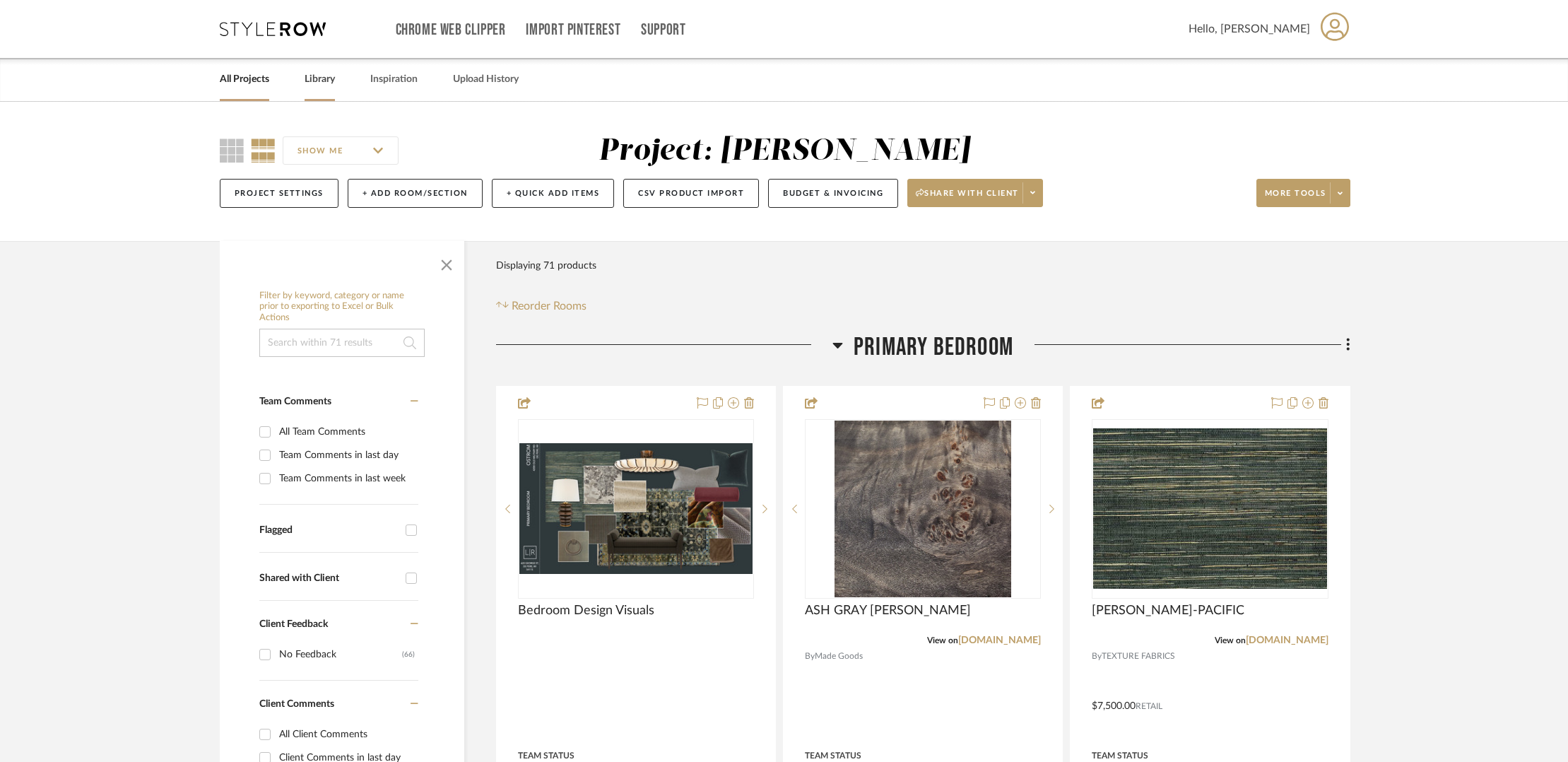
click at [315, 81] on link "Library" at bounding box center [320, 79] width 30 height 19
